Goal: Task Accomplishment & Management: Complete application form

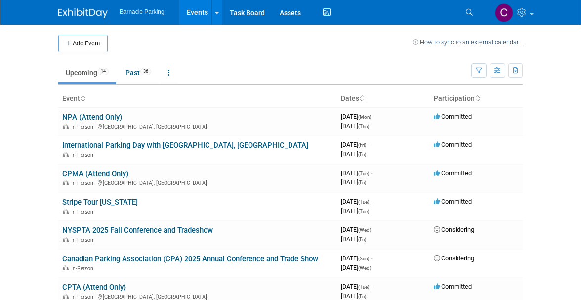
click at [82, 42] on button "Add Event" at bounding box center [82, 44] width 49 height 18
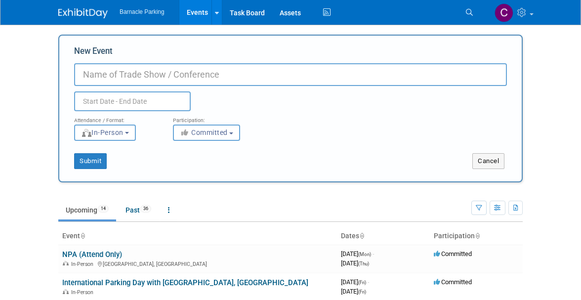
paste input "LEASECON/TURNCON"
type input "LEASECON/TURNCON"
click at [109, 104] on input "text" at bounding box center [132, 101] width 117 height 20
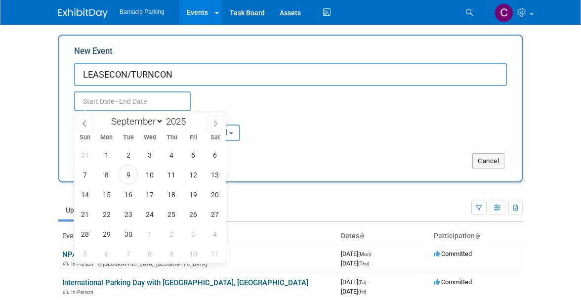
click at [211, 122] on span at bounding box center [215, 123] width 18 height 17
select select "11"
click at [112, 176] on span "8" at bounding box center [106, 174] width 19 height 19
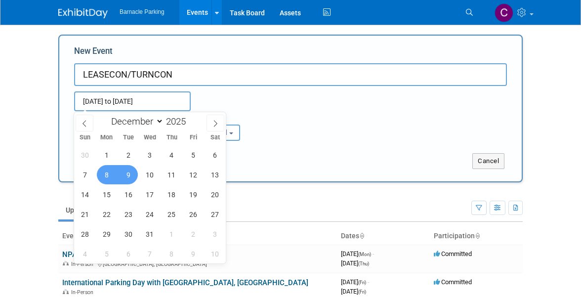
click at [129, 174] on span "9" at bounding box center [127, 174] width 19 height 19
type input "[DATE] to [DATE]"
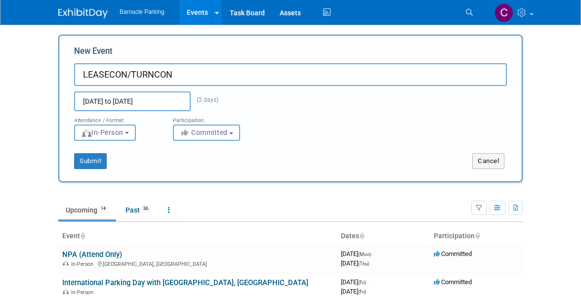
click at [318, 91] on div "[DATE] to [DATE] (2 days) Duplicate Event Warning" at bounding box center [290, 98] width 447 height 25
click at [123, 130] on span "In-Person" at bounding box center [102, 132] width 42 height 8
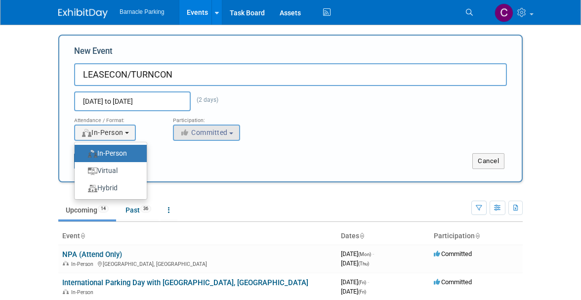
click at [215, 129] on span "Committed" at bounding box center [204, 132] width 48 height 8
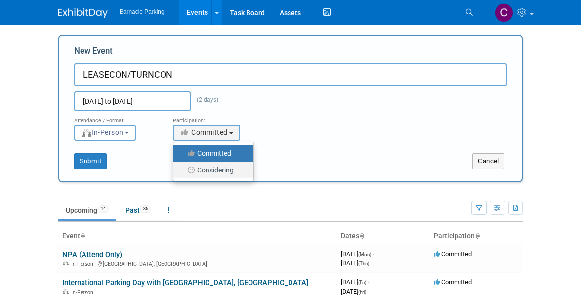
click at [213, 174] on label "Considering" at bounding box center [210, 169] width 65 height 13
click at [182, 173] on input "Considering" at bounding box center [179, 170] width 6 height 6
select select "2"
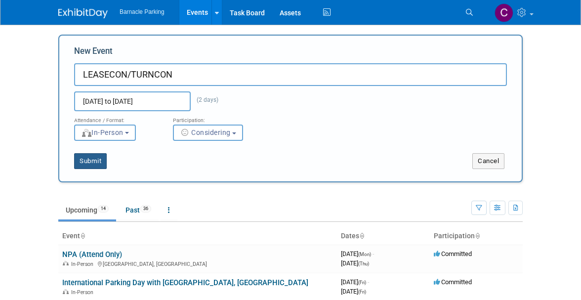
click at [87, 160] on button "Submit" at bounding box center [90, 161] width 33 height 16
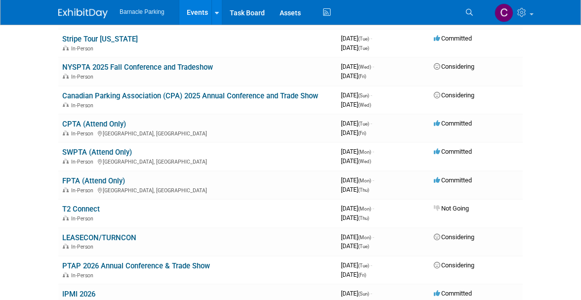
scroll to position [161, 0]
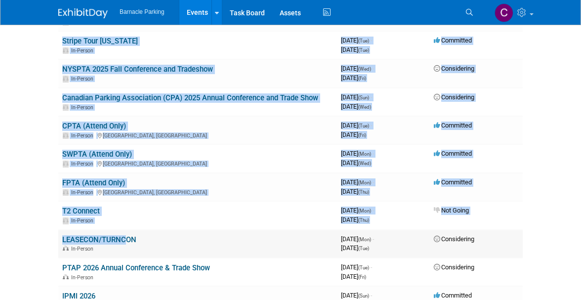
drag, startPoint x: 58, startPoint y: 229, endPoint x: 122, endPoint y: 231, distance: 64.2
click at [122, 231] on div "Add Event How to sync to an external calendar... New Event Duplicate Event Warn…" at bounding box center [290, 132] width 479 height 537
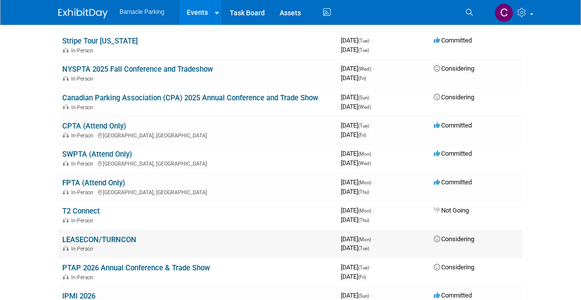
drag, startPoint x: 61, startPoint y: 232, endPoint x: 137, endPoint y: 231, distance: 76.0
click at [139, 230] on td "LEASECON/TURNCON In-Person" at bounding box center [197, 244] width 278 height 28
copy link "LEASECON/TURNCON"
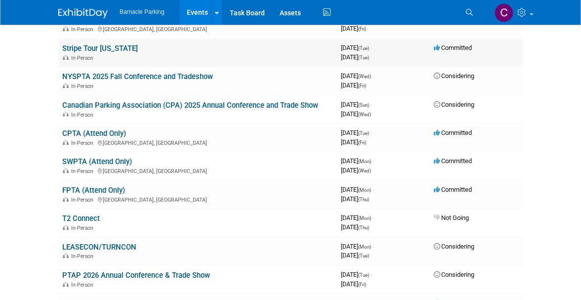
scroll to position [157, 0]
